Goal: Information Seeking & Learning: Check status

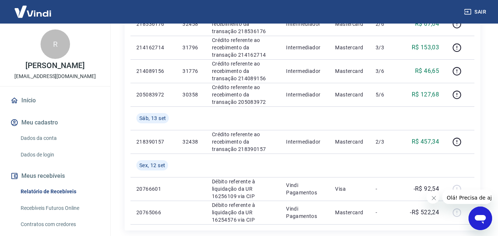
scroll to position [589, 0]
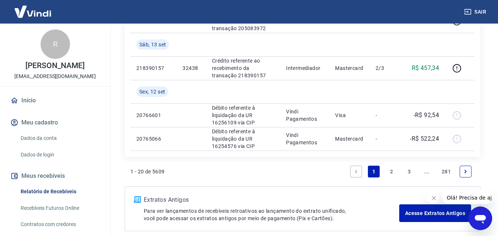
click at [463, 170] on icon "Next page" at bounding box center [465, 171] width 5 height 5
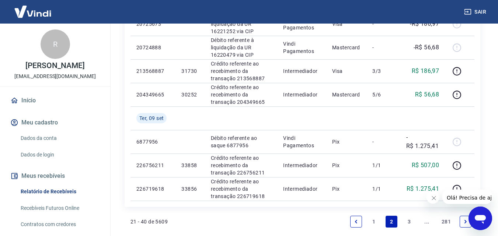
scroll to position [589, 0]
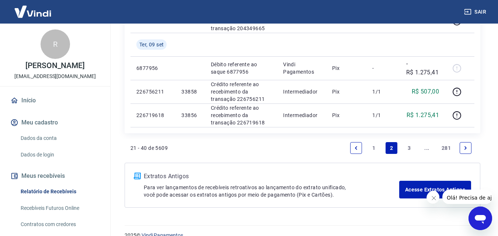
click at [466, 145] on icon "Next page" at bounding box center [465, 147] width 5 height 5
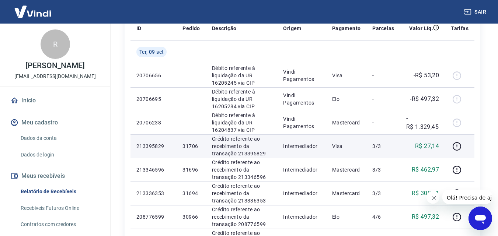
scroll to position [147, 0]
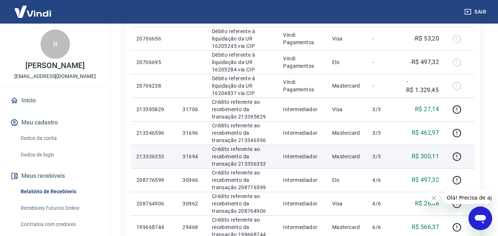
click at [185, 155] on p "31694" at bounding box center [190, 156] width 17 height 7
copy p "31694"
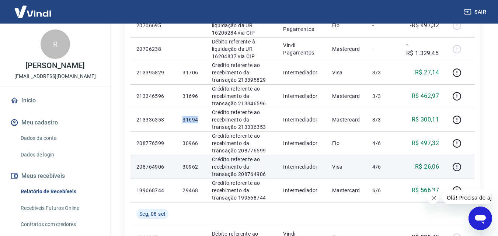
scroll to position [221, 0]
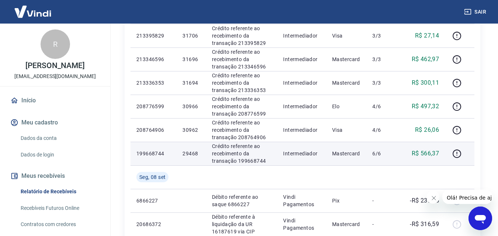
click at [183, 154] on p "29468" at bounding box center [190, 153] width 17 height 7
copy p "29468"
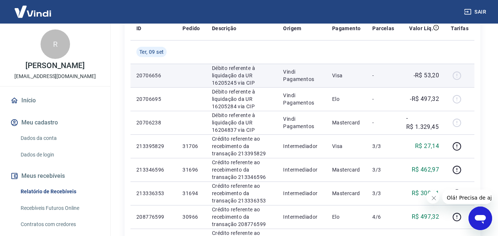
click at [436, 73] on p "-R$ 53,20" at bounding box center [426, 75] width 26 height 9
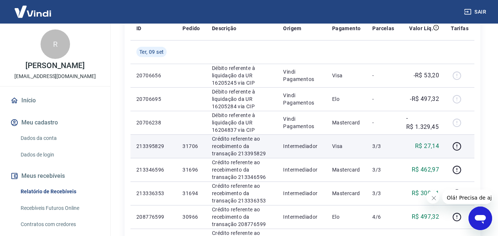
click at [428, 145] on p "R$ 27,14" at bounding box center [427, 146] width 24 height 9
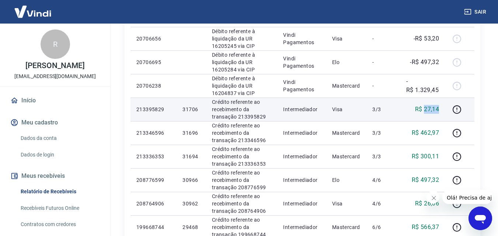
scroll to position [221, 0]
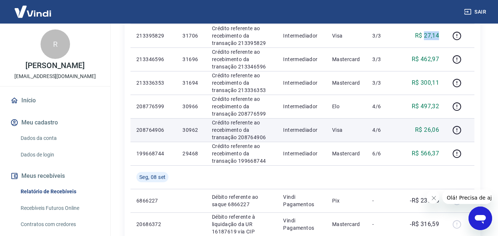
copy p "27,14"
click at [433, 129] on p "R$ 26,06" at bounding box center [427, 130] width 24 height 9
copy p "26,06"
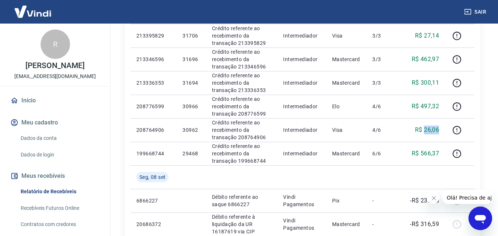
scroll to position [147, 0]
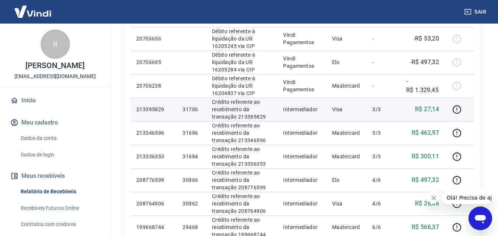
click at [190, 109] on p "31706" at bounding box center [190, 109] width 17 height 7
copy p "31706"
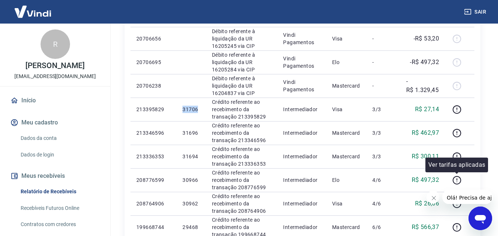
scroll to position [221, 0]
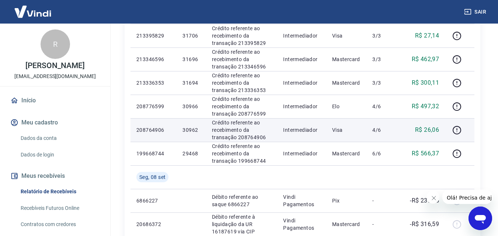
click at [191, 131] on p "30962" at bounding box center [190, 129] width 17 height 7
copy p "30962"
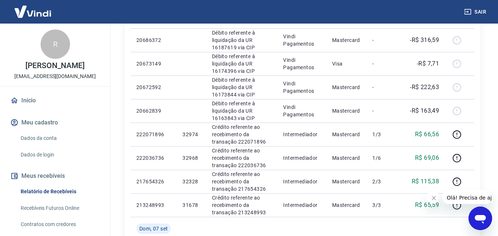
scroll to position [516, 0]
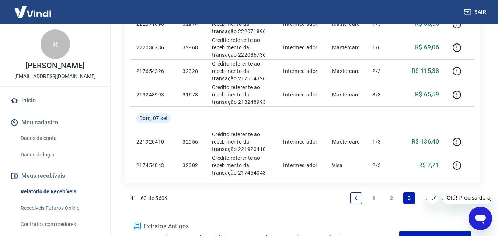
click at [356, 201] on link "Previous page" at bounding box center [356, 198] width 12 height 12
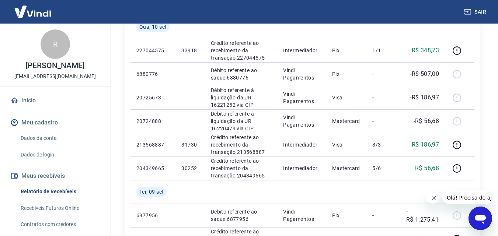
scroll to position [516, 0]
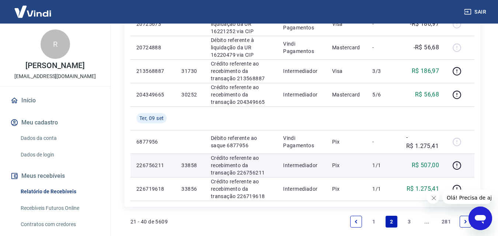
click at [431, 167] on p "R$ 507,00" at bounding box center [425, 165] width 28 height 9
copy p "507,00"
click at [190, 165] on p "33858" at bounding box center [189, 165] width 17 height 7
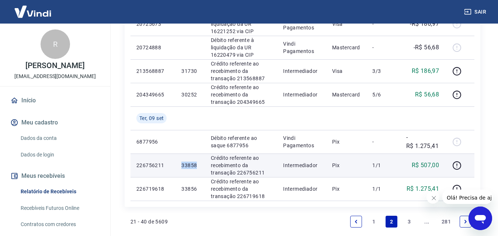
copy p "33858"
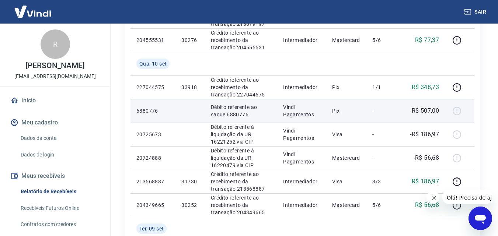
scroll to position [442, 0]
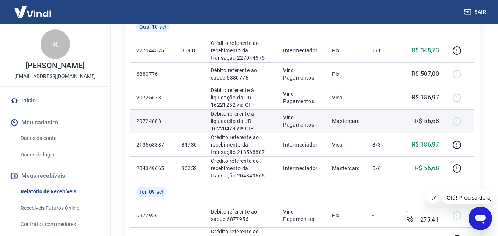
click at [431, 120] on p "-R$ 56,68" at bounding box center [426, 121] width 26 height 9
click at [424, 122] on p "-R$ 56,68" at bounding box center [426, 121] width 26 height 9
click at [428, 120] on p "-R$ 56,68" at bounding box center [426, 121] width 26 height 9
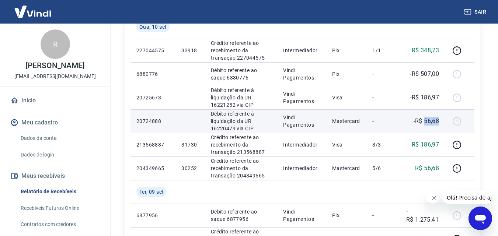
click at [428, 120] on p "-R$ 56,68" at bounding box center [426, 121] width 26 height 9
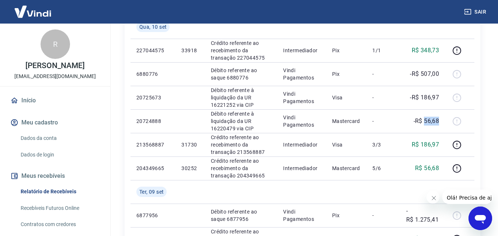
scroll to position [601, 0]
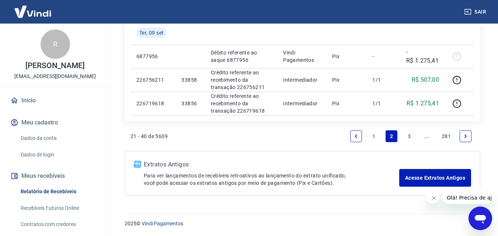
click at [356, 138] on icon "Previous page" at bounding box center [355, 136] width 5 height 5
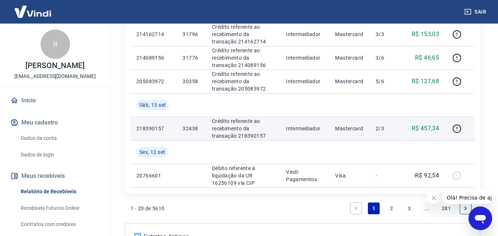
scroll to position [625, 0]
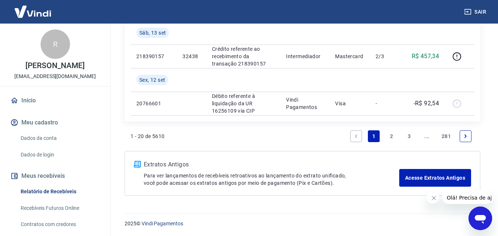
click at [465, 132] on link "Next page" at bounding box center [465, 136] width 12 height 12
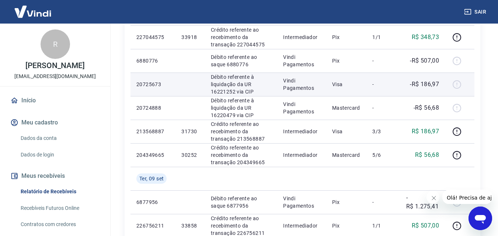
scroll to position [516, 0]
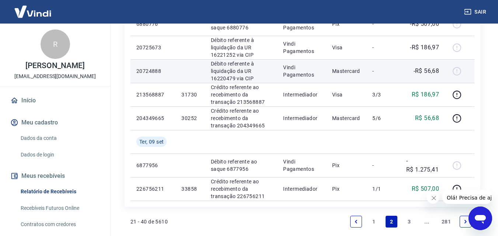
click at [429, 72] on p "-R$ 56,68" at bounding box center [426, 71] width 26 height 9
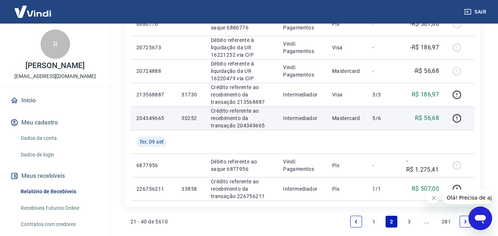
click at [415, 108] on td "R$ 56,68" at bounding box center [422, 118] width 45 height 24
click at [432, 116] on p "R$ 56,68" at bounding box center [427, 118] width 24 height 9
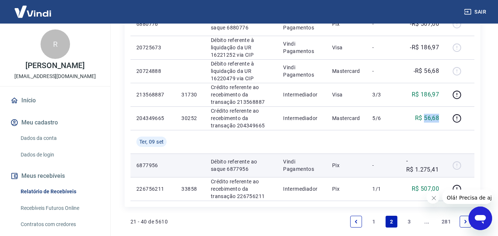
copy p "56,68"
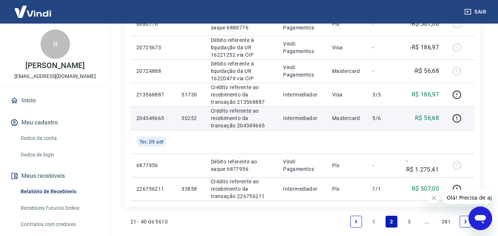
drag, startPoint x: 200, startPoint y: 120, endPoint x: 185, endPoint y: 122, distance: 15.3
click at [198, 120] on td "30252" at bounding box center [189, 118] width 29 height 24
click at [187, 121] on p "30252" at bounding box center [189, 118] width 17 height 7
drag, startPoint x: 187, startPoint y: 121, endPoint x: 191, endPoint y: 117, distance: 6.0
click at [189, 119] on p "30252" at bounding box center [189, 118] width 17 height 7
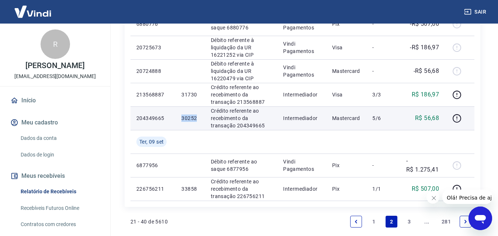
click at [191, 117] on p "30252" at bounding box center [189, 118] width 17 height 7
copy p "30252"
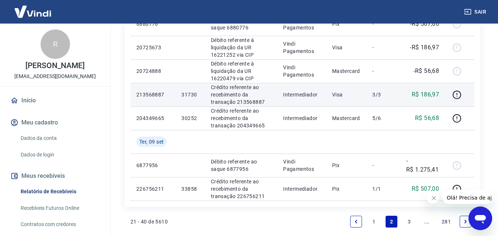
click at [428, 91] on p "R$ 186,97" at bounding box center [425, 94] width 28 height 9
click at [189, 93] on p "31730" at bounding box center [189, 94] width 17 height 7
click at [425, 95] on p "R$ 186,97" at bounding box center [425, 94] width 28 height 9
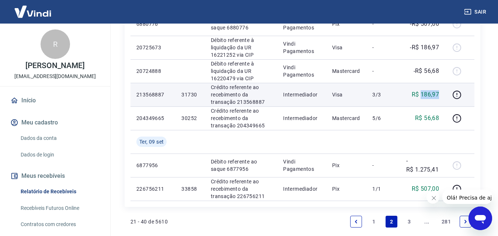
click at [425, 95] on p "R$ 186,97" at bounding box center [425, 94] width 28 height 9
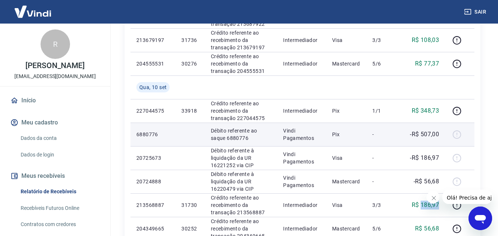
scroll to position [368, 0]
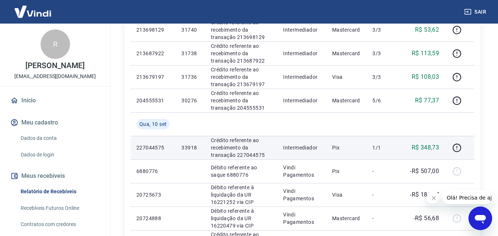
click at [432, 148] on p "R$ 348,73" at bounding box center [425, 147] width 28 height 9
click at [186, 145] on p "33918" at bounding box center [189, 147] width 17 height 7
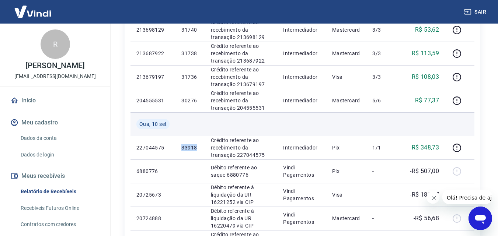
scroll to position [258, 0]
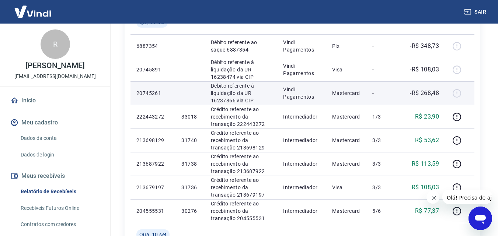
click at [433, 96] on p "-R$ 268,48" at bounding box center [424, 93] width 29 height 9
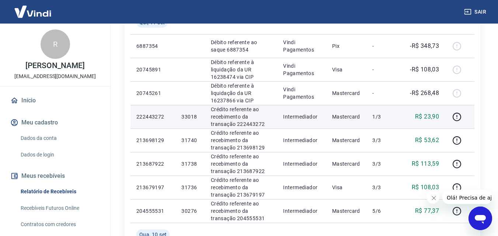
click at [431, 117] on p "R$ 23,90" at bounding box center [427, 116] width 24 height 9
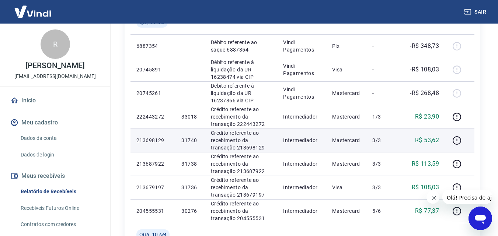
click at [427, 140] on p "R$ 53,62" at bounding box center [427, 140] width 24 height 9
click at [427, 139] on p "R$ 53,62" at bounding box center [427, 140] width 24 height 9
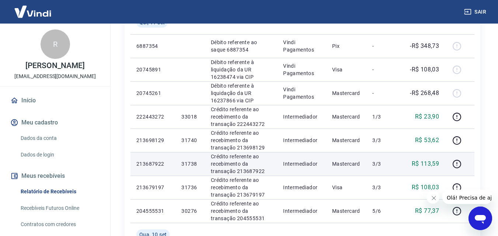
click at [432, 164] on p "R$ 113,59" at bounding box center [425, 163] width 28 height 9
click at [432, 165] on p "R$ 113,59" at bounding box center [425, 163] width 28 height 9
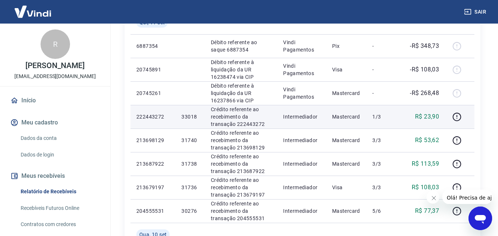
click at [428, 114] on p "R$ 23,90" at bounding box center [427, 116] width 24 height 9
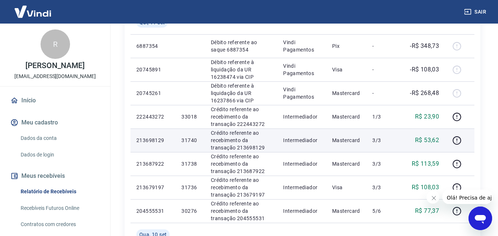
click at [428, 138] on p "R$ 53,62" at bounding box center [427, 140] width 24 height 9
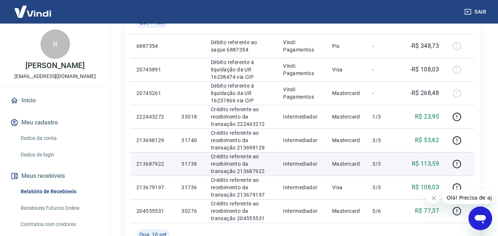
click at [427, 166] on p "R$ 113,59" at bounding box center [425, 163] width 28 height 9
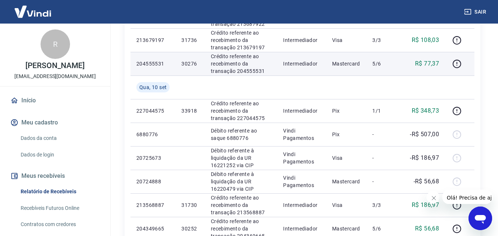
scroll to position [368, 0]
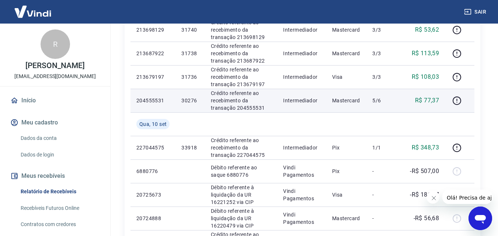
click at [429, 96] on p "R$ 77,37" at bounding box center [427, 100] width 24 height 9
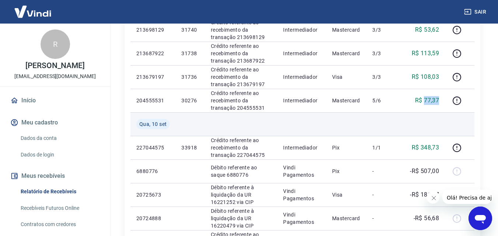
scroll to position [258, 0]
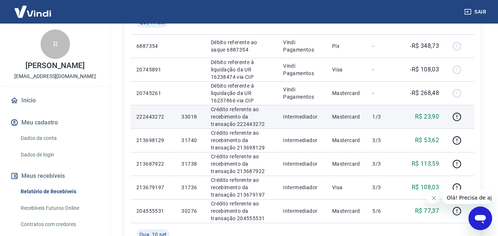
click at [431, 119] on p "R$ 23,90" at bounding box center [427, 116] width 24 height 9
click at [193, 115] on p "33018" at bounding box center [189, 116] width 17 height 7
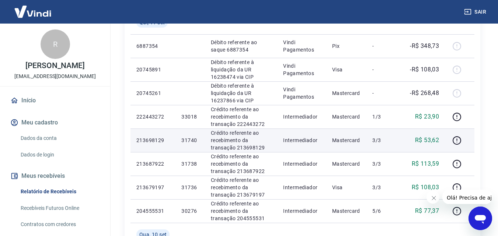
click at [194, 139] on p "31740" at bounding box center [189, 140] width 17 height 7
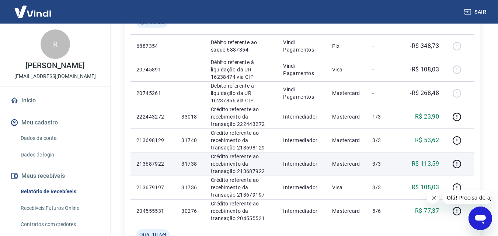
click at [188, 165] on p "31738" at bounding box center [189, 163] width 17 height 7
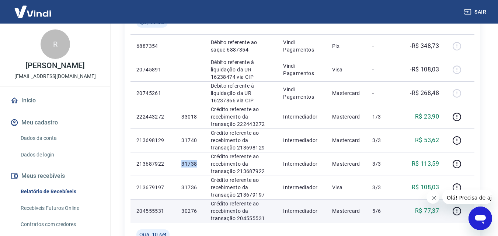
scroll to position [295, 0]
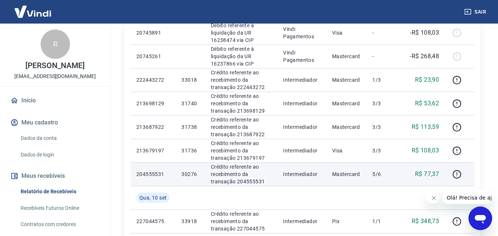
click at [191, 168] on td "30276" at bounding box center [189, 174] width 29 height 24
click at [191, 171] on p "30276" at bounding box center [189, 174] width 17 height 7
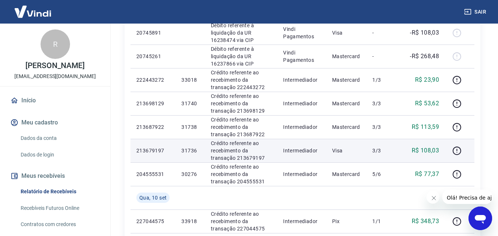
click at [419, 147] on p "R$ 108,03" at bounding box center [425, 150] width 28 height 9
click at [425, 149] on p "R$ 108,03" at bounding box center [425, 150] width 28 height 9
click at [193, 150] on p "31736" at bounding box center [189, 150] width 17 height 7
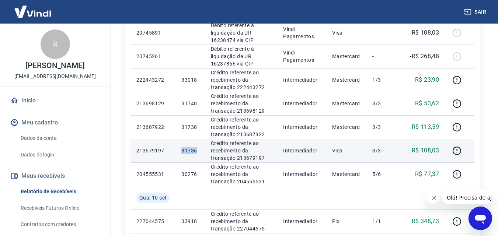
click at [193, 150] on p "31736" at bounding box center [189, 150] width 17 height 7
click at [425, 150] on p "R$ 108,03" at bounding box center [425, 150] width 28 height 9
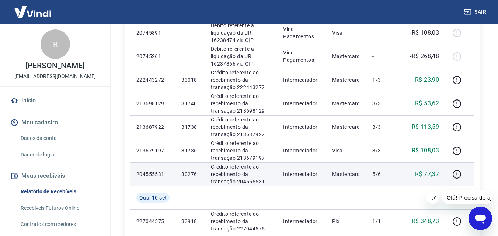
click at [190, 173] on p "30276" at bounding box center [189, 174] width 17 height 7
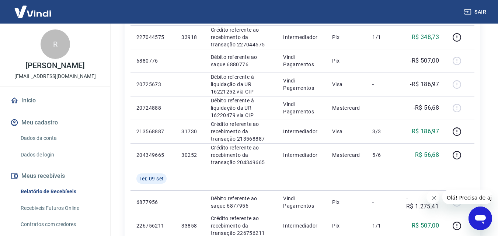
scroll to position [589, 0]
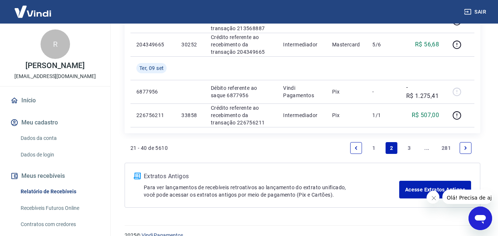
click at [468, 149] on link "Next page" at bounding box center [465, 148] width 12 height 12
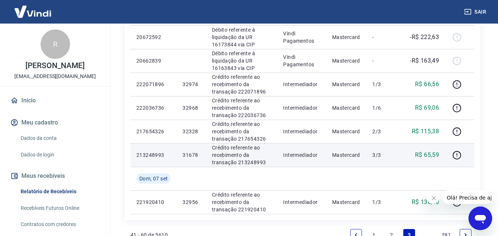
scroll to position [516, 0]
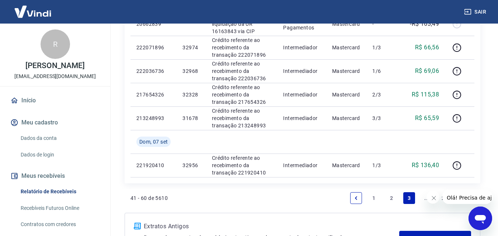
click at [358, 201] on link "Previous page" at bounding box center [356, 198] width 12 height 12
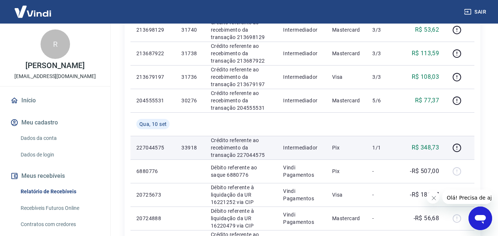
scroll to position [405, 0]
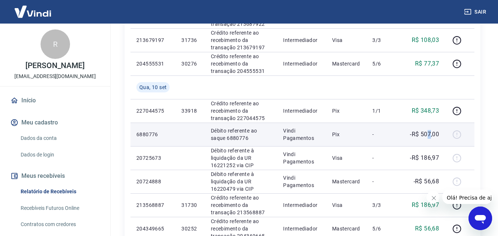
click at [429, 133] on p "-R$ 507,00" at bounding box center [424, 134] width 29 height 9
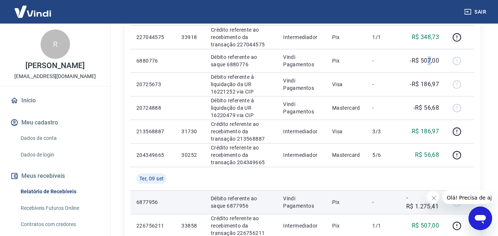
scroll to position [552, 0]
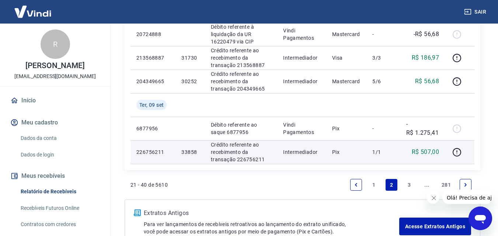
click at [426, 154] on p "R$ 507,00" at bounding box center [425, 152] width 28 height 9
click at [194, 151] on p "33858" at bounding box center [189, 151] width 17 height 7
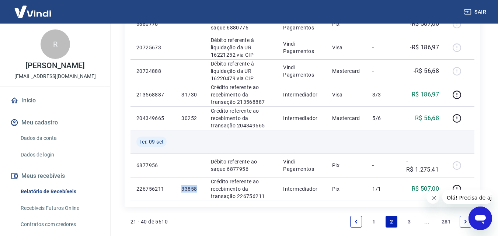
scroll to position [442, 0]
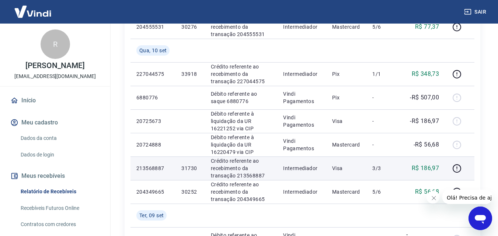
click at [432, 170] on p "R$ 186,97" at bounding box center [425, 168] width 28 height 9
click at [190, 168] on p "31730" at bounding box center [189, 168] width 17 height 7
